Goal: Task Accomplishment & Management: Manage account settings

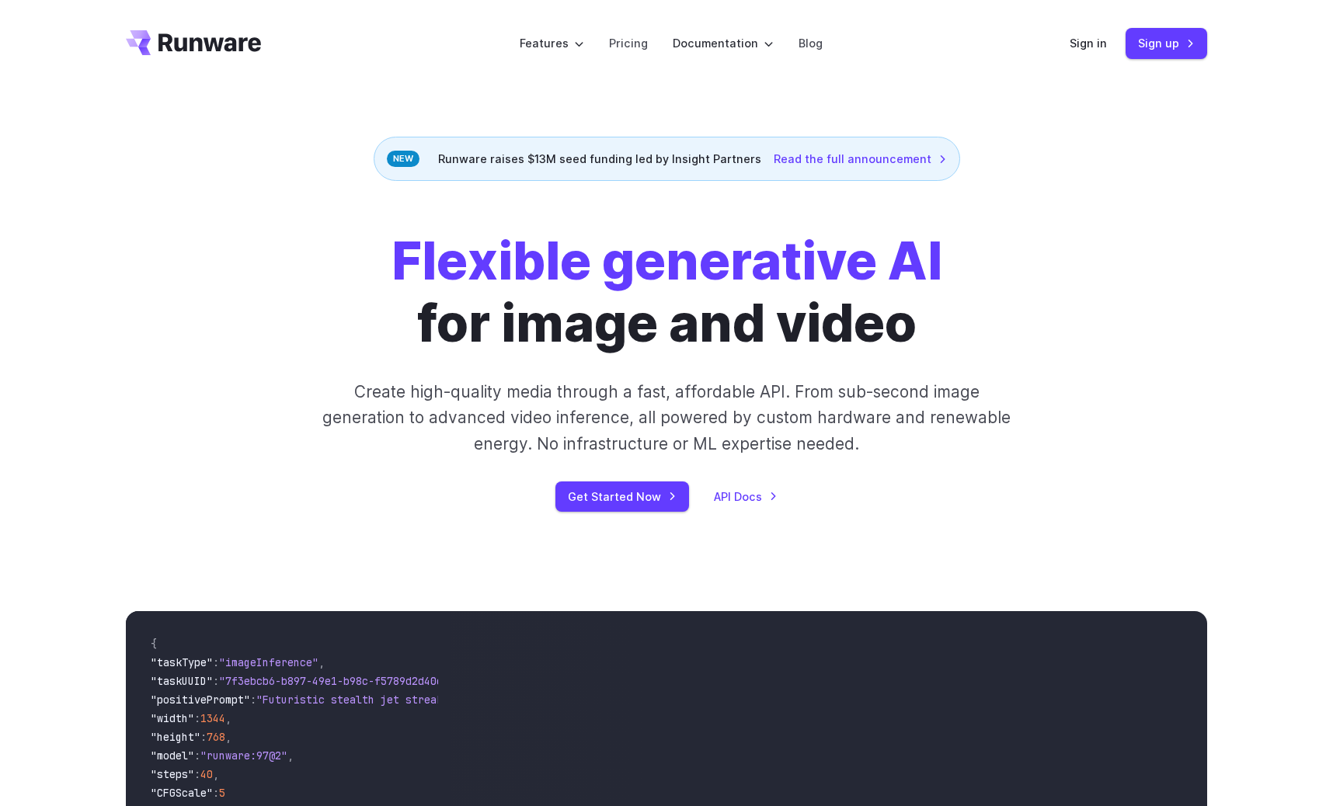
click at [1070, 50] on header "Features Tasks Image generation Video generation Sonic Inference Engine™ Models…" at bounding box center [666, 43] width 1119 height 87
click at [1074, 48] on link "Sign in" at bounding box center [1088, 43] width 37 height 18
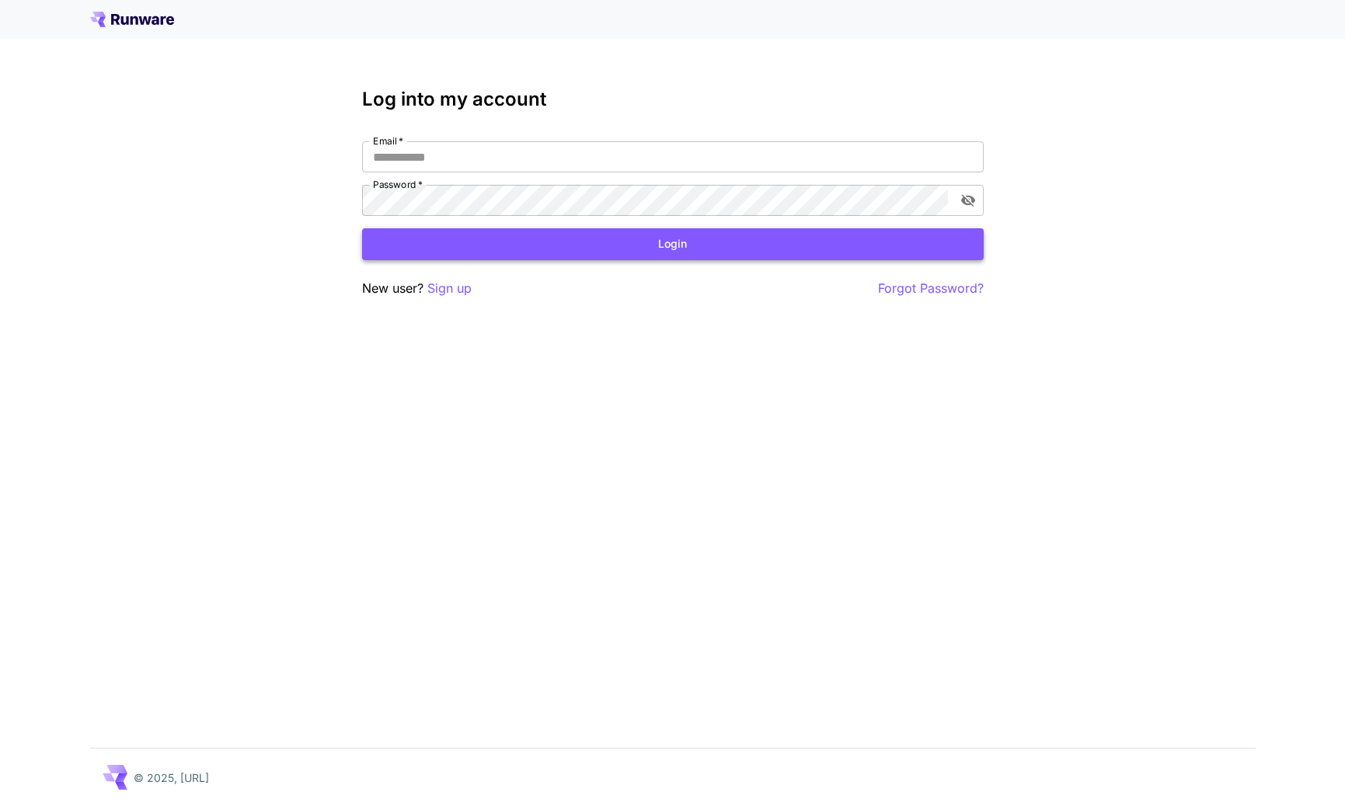
type input "**********"
click at [517, 241] on button "Login" at bounding box center [672, 244] width 621 height 32
